Goal: Task Accomplishment & Management: Use online tool/utility

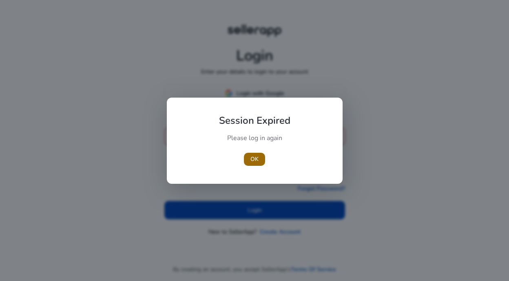
click at [258, 158] on span "OK" at bounding box center [255, 159] width 8 height 9
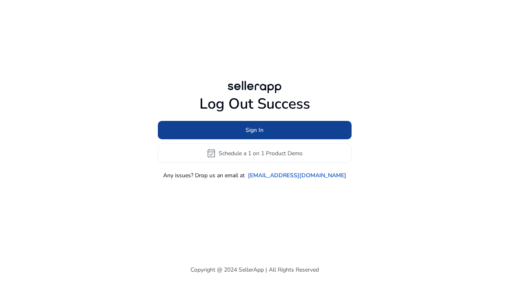
click at [237, 133] on span at bounding box center [255, 130] width 194 height 20
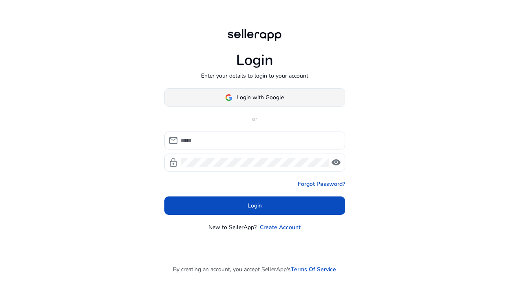
click at [223, 92] on span at bounding box center [255, 98] width 180 height 20
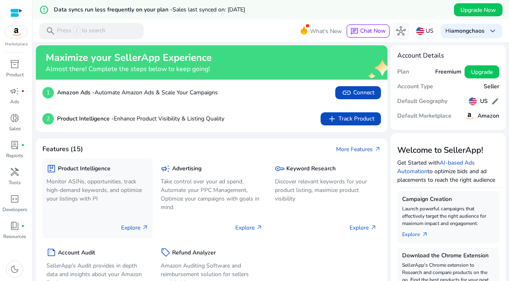
click at [91, 169] on h5 "Product Intelligence" at bounding box center [84, 168] width 53 height 7
